Goal: Task Accomplishment & Management: Manage account settings

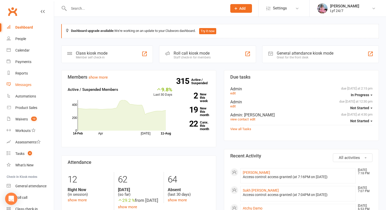
click at [29, 88] on link "Messages" at bounding box center [30, 84] width 47 height 11
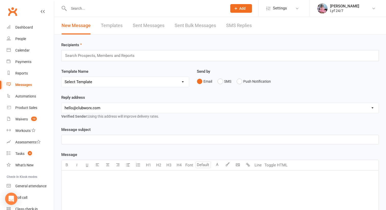
click at [248, 26] on link "SMS Replies" at bounding box center [239, 26] width 26 height 18
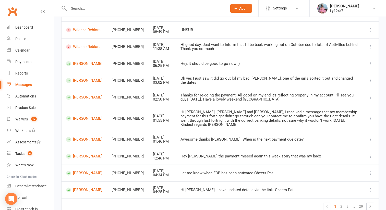
scroll to position [64, 0]
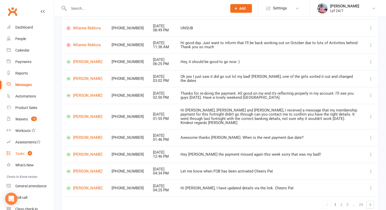
click at [27, 153] on count-badge "4" at bounding box center [28, 154] width 7 height 4
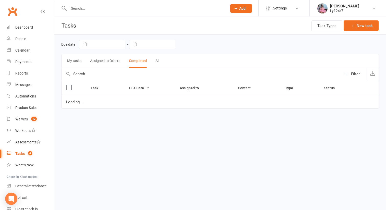
select select "finished"
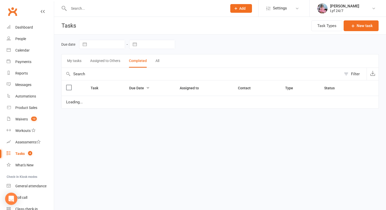
select select "finished"
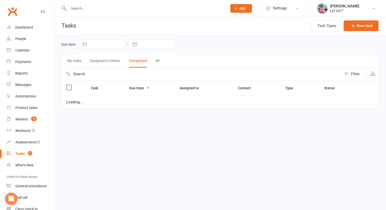
select select "finished"
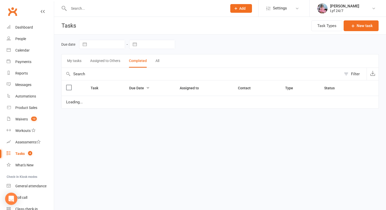
select select "finished"
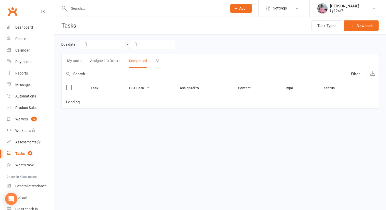
select select "finished"
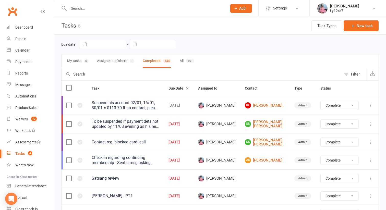
click at [78, 60] on button "My tasks 6" at bounding box center [77, 61] width 21 height 14
select select "finished"
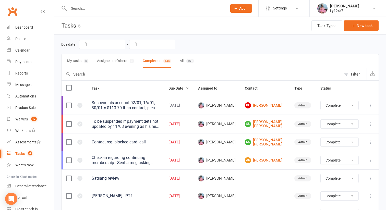
select select "finished"
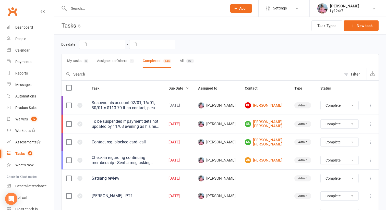
select select "finished"
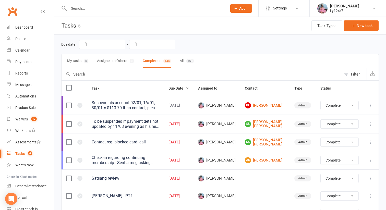
select select "finished"
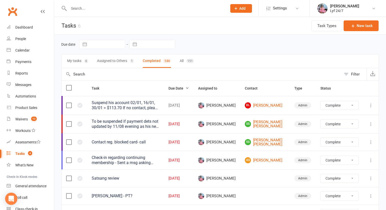
select select "finished"
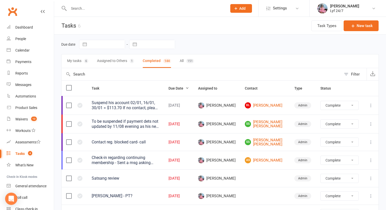
select select "finished"
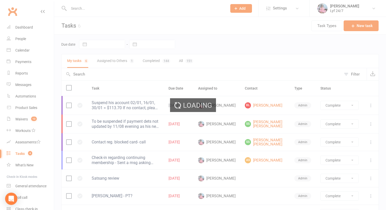
select select "finished"
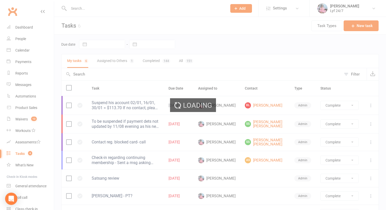
select select "finished"
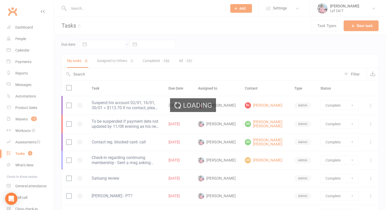
select select "finished"
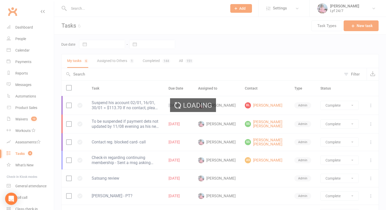
select select "finished"
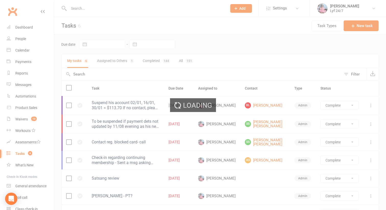
select select "finished"
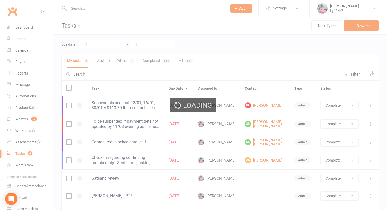
select select "started"
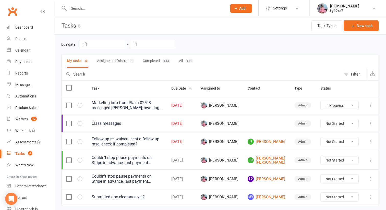
select select "started"
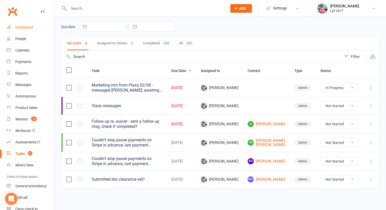
click at [34, 28] on link "Dashboard" at bounding box center [30, 27] width 47 height 11
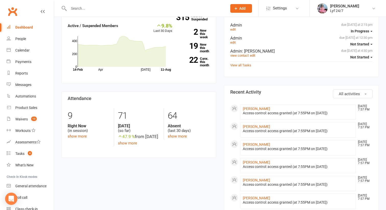
scroll to position [63, 0]
click at [32, 25] on link "Dashboard" at bounding box center [30, 27] width 47 height 11
click at [30, 26] on div "Dashboard" at bounding box center [24, 27] width 18 height 4
